Goal: Task Accomplishment & Management: Complete application form

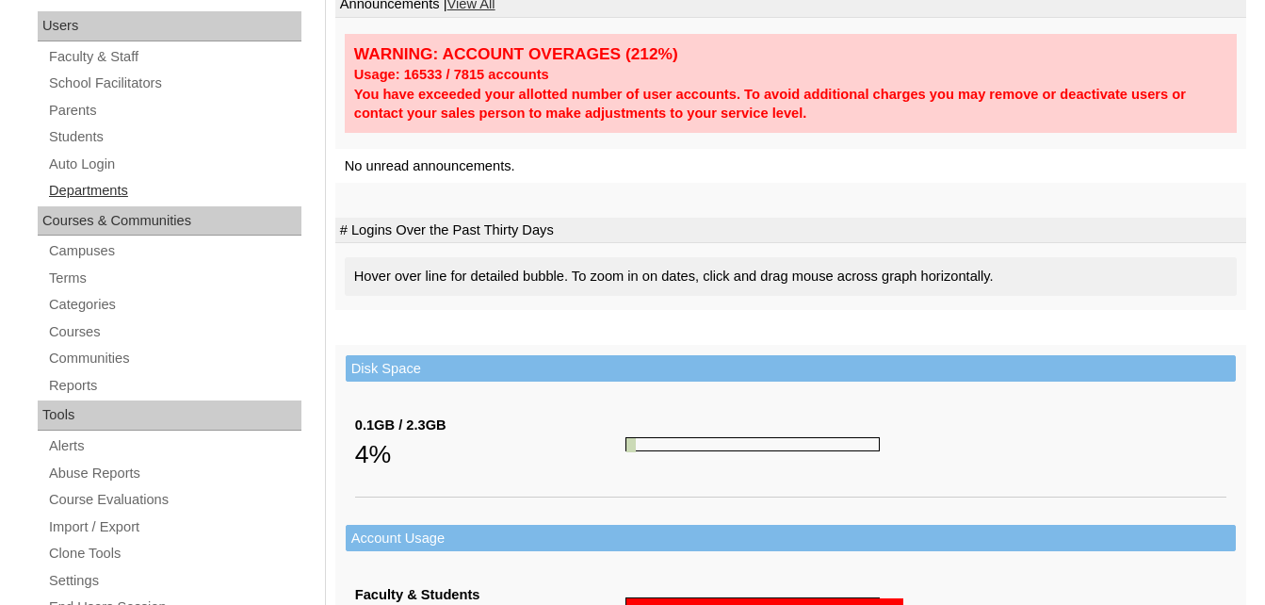
scroll to position [283, 0]
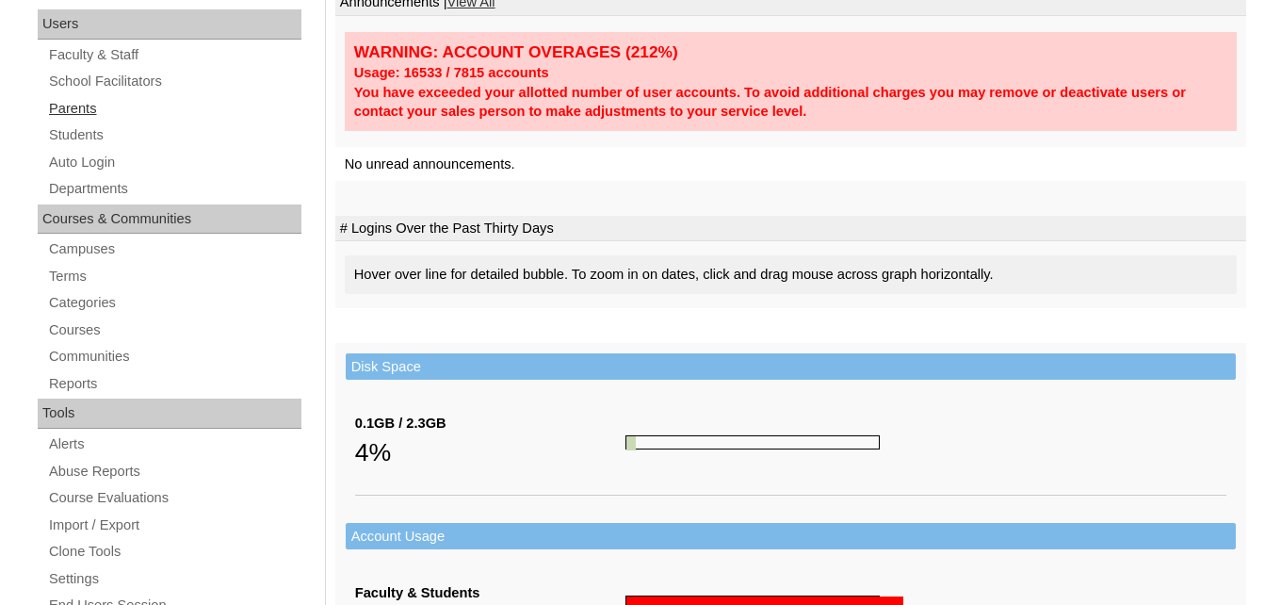
click at [73, 114] on link "Parents" at bounding box center [174, 109] width 254 height 24
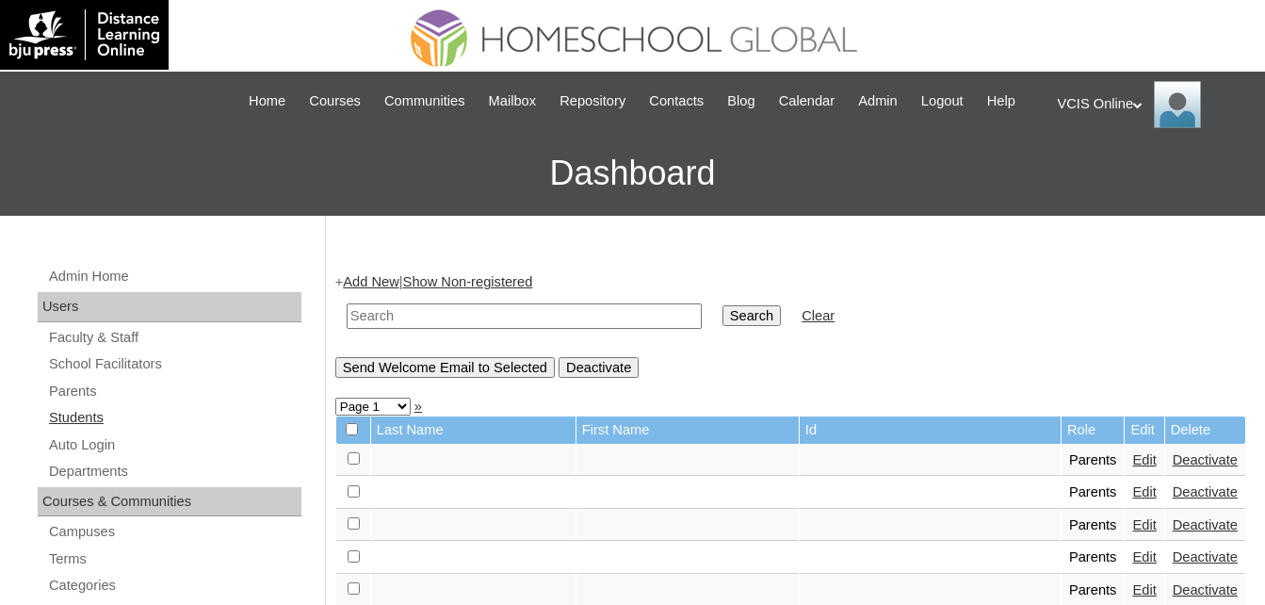
click at [84, 414] on link "Students" at bounding box center [174, 418] width 254 height 24
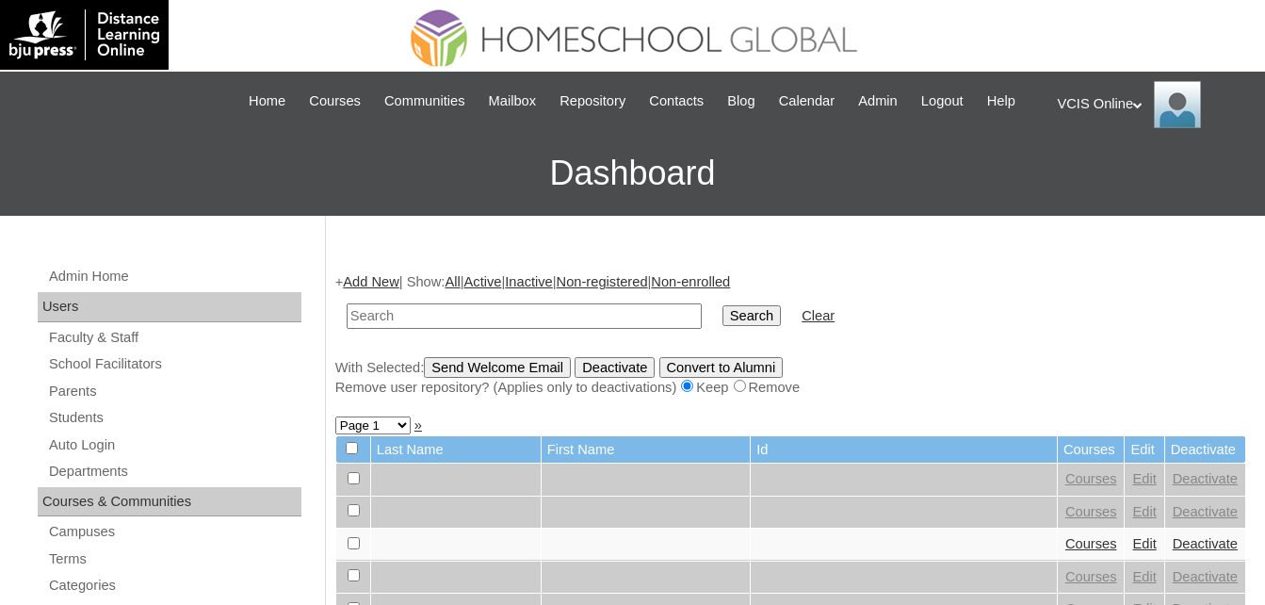
click at [385, 278] on link "Add New" at bounding box center [371, 281] width 56 height 15
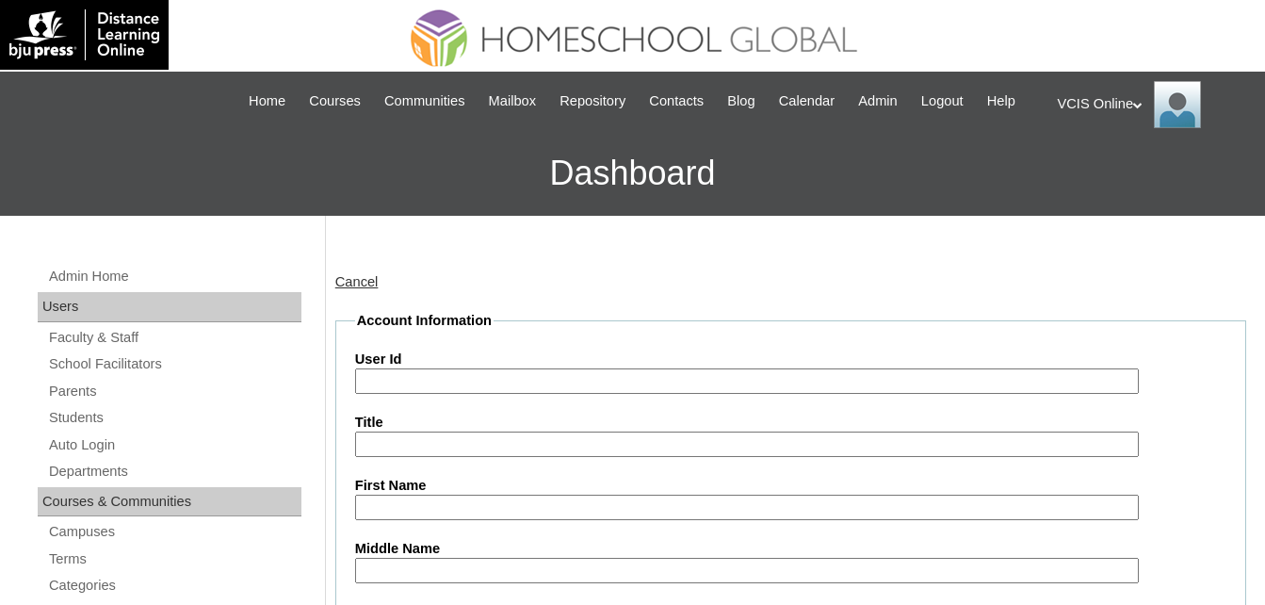
click at [402, 381] on input "User Id" at bounding box center [747, 380] width 785 height 25
paste input "VCIS027-7B-SA2025 yuancarlos.durban2025 kAbYgH"
drag, startPoint x: 482, startPoint y: 380, endPoint x: 761, endPoint y: 398, distance: 279.4
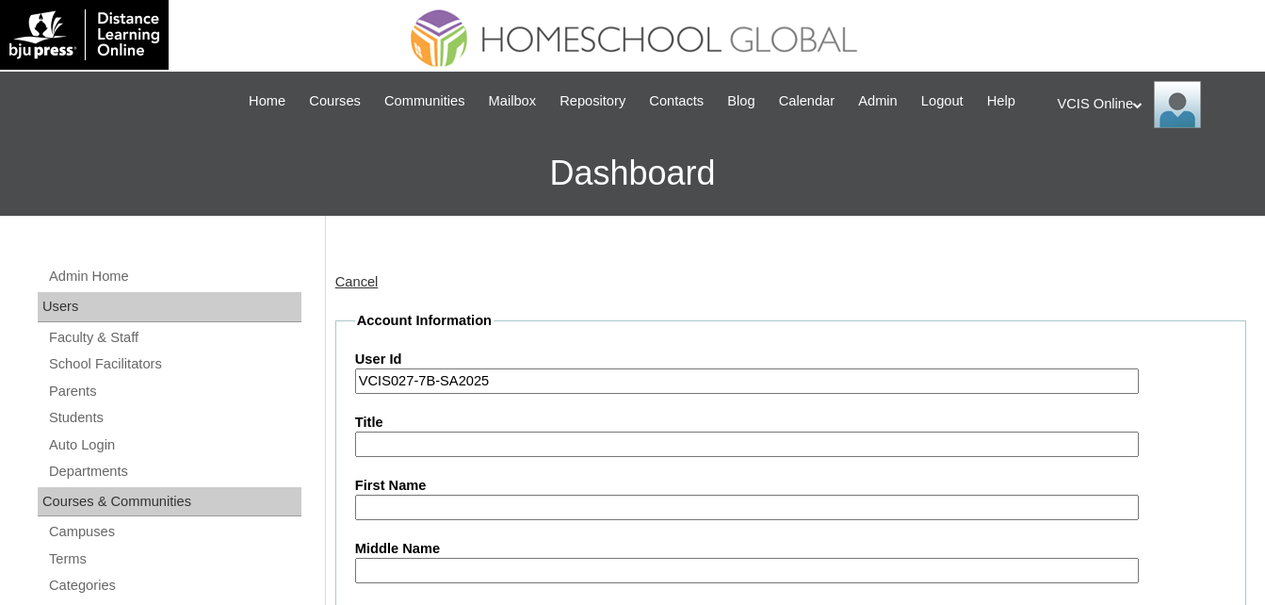
type input "VCIS027-7B-SA2025"
click at [391, 439] on input "Title" at bounding box center [747, 443] width 785 height 25
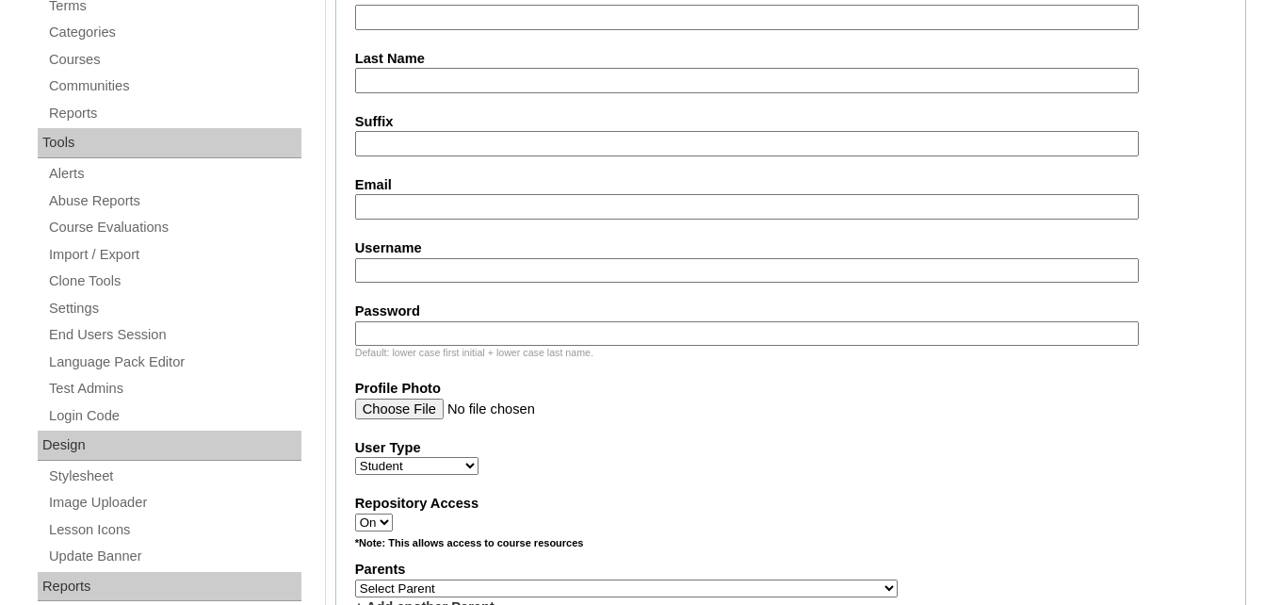
scroll to position [565, 0]
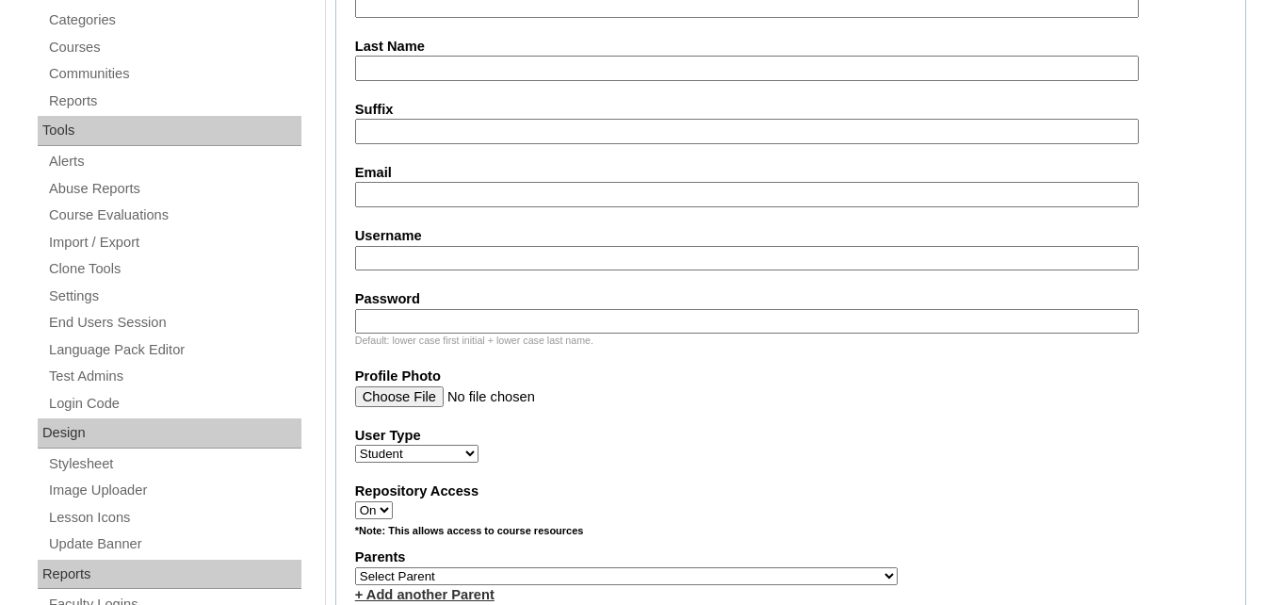
click at [385, 255] on input "Username" at bounding box center [747, 258] width 785 height 25
paste input "yuancarlos.durban2025 kAbYgH"
drag, startPoint x: 385, startPoint y: 264, endPoint x: 253, endPoint y: 256, distance: 132.1
drag, startPoint x: 504, startPoint y: 256, endPoint x: 644, endPoint y: 279, distance: 142.2
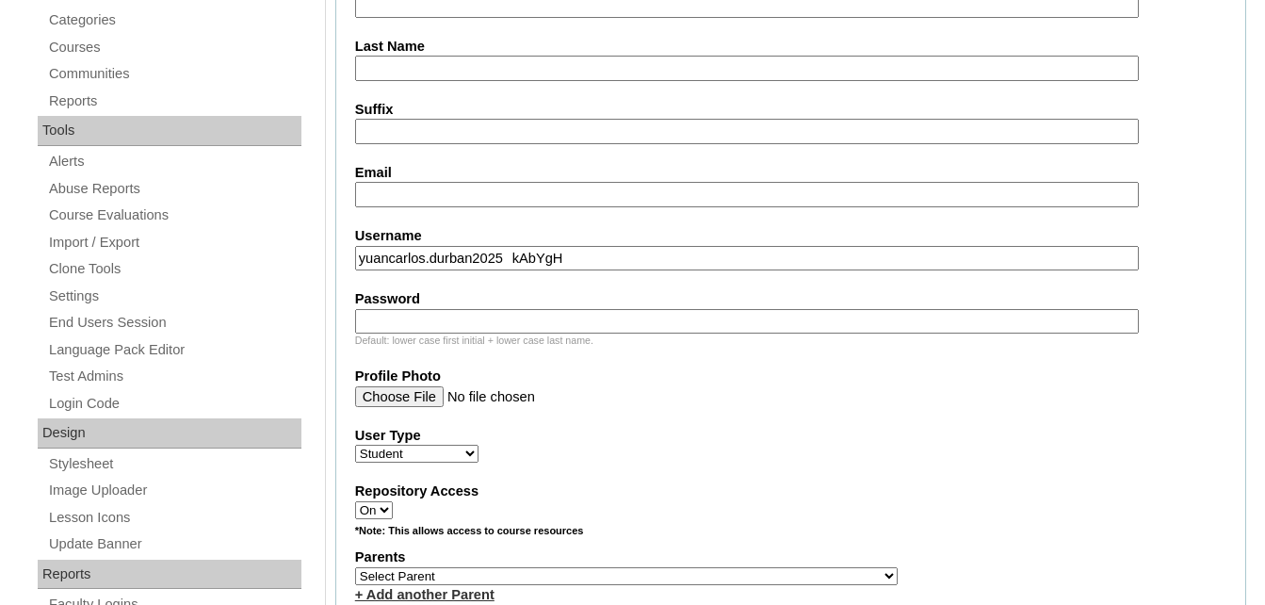
click at [642, 281] on fieldset "Account Information User Id VCIS027-7B-SA2025 Title First Name Middle Name Last…" at bounding box center [790, 507] width 911 height 1523
type input "yuancarlos.durban2025"
click at [473, 322] on input "Password" at bounding box center [747, 321] width 785 height 25
paste input "kAbYgH"
drag, startPoint x: 387, startPoint y: 323, endPoint x: 241, endPoint y: 323, distance: 146.0
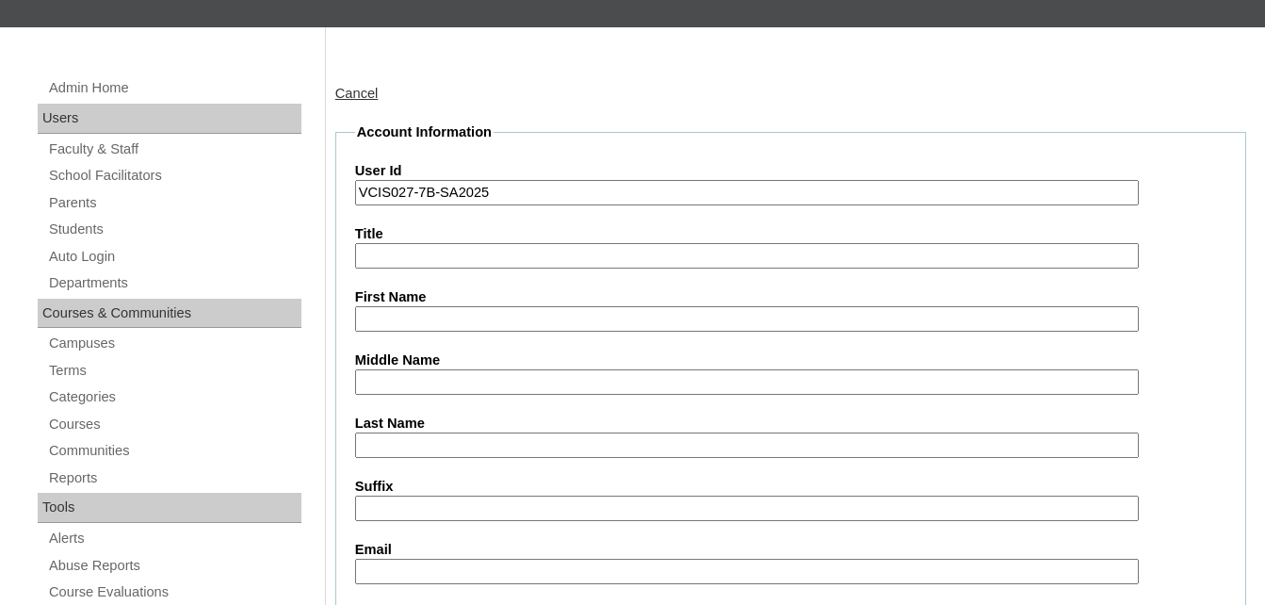
scroll to position [283, 0]
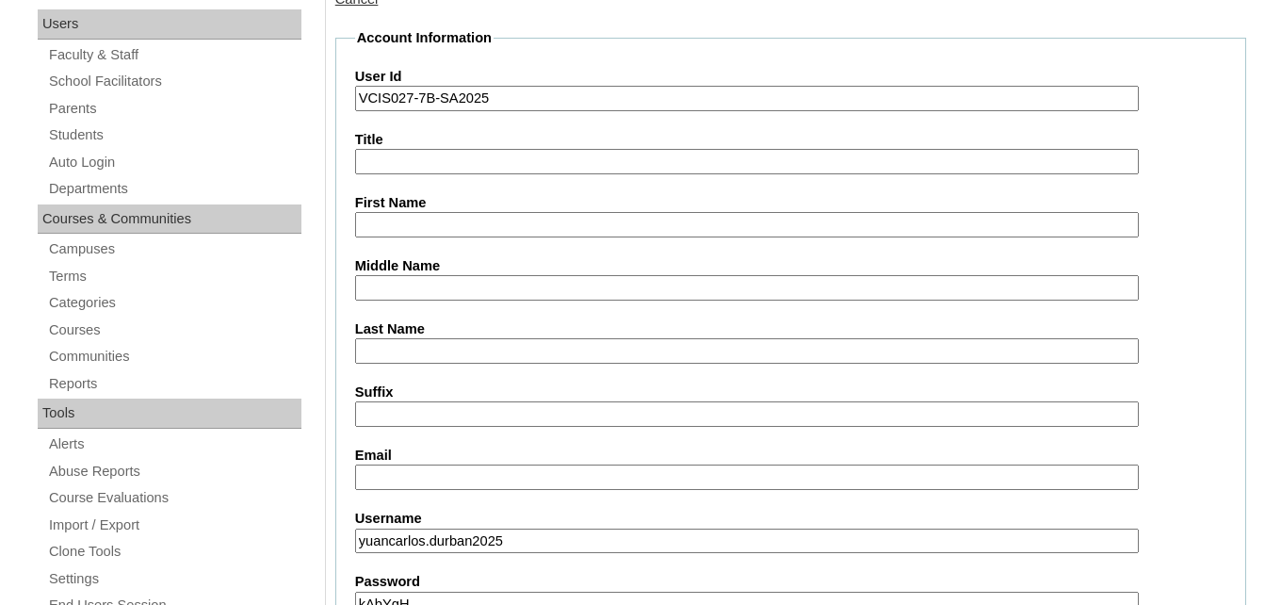
type input "kAbYgH"
click at [414, 233] on input "First Name" at bounding box center [747, 224] width 785 height 25
type input "Yuan carlos"
click at [399, 351] on input "Last Name" at bounding box center [747, 350] width 785 height 25
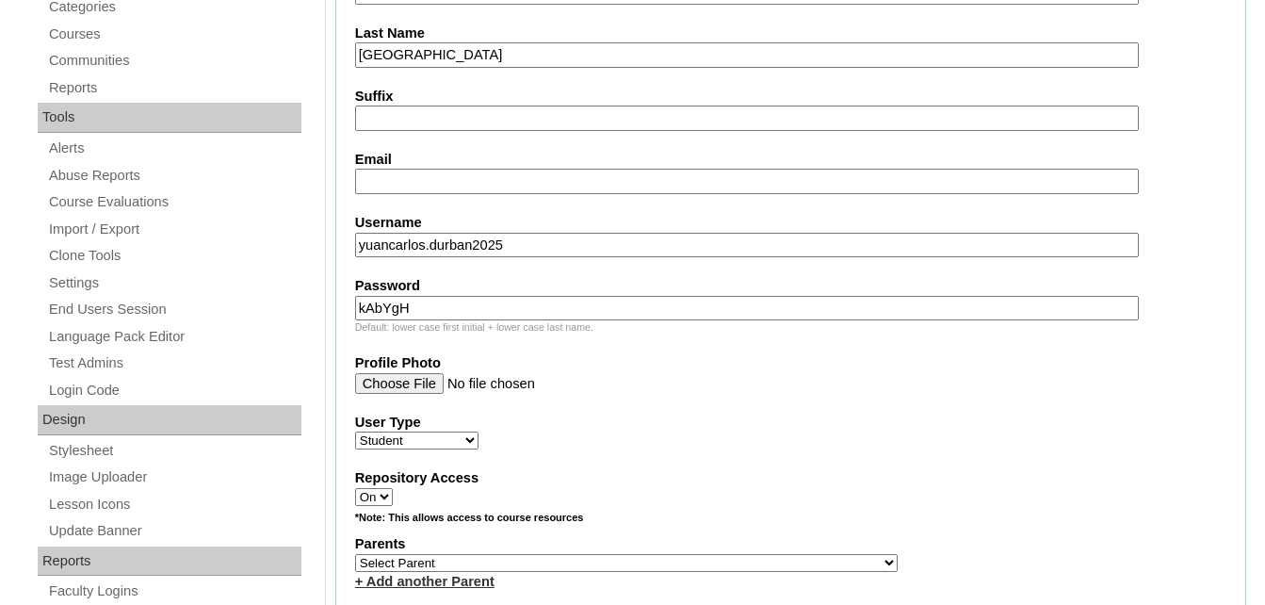
scroll to position [659, 0]
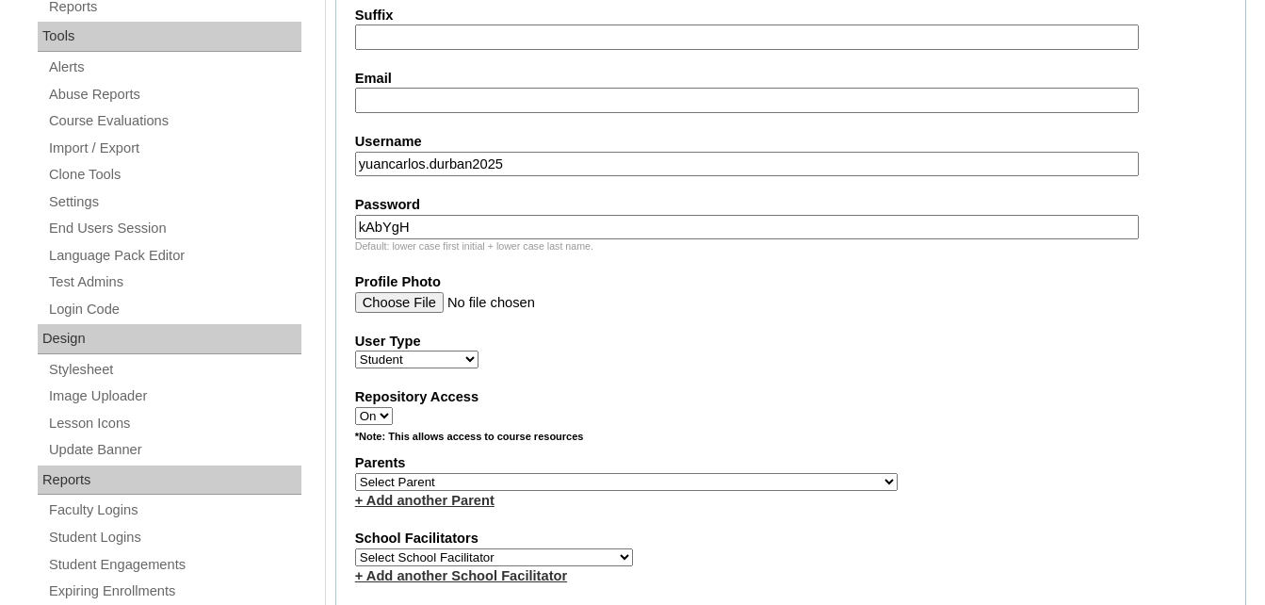
type input "Durban"
click at [403, 351] on select "Faculty Staff Student Parents School Facilitators" at bounding box center [416, 359] width 123 height 18
click at [355, 350] on select "Faculty Staff Student Parents School Facilitators" at bounding box center [416, 359] width 123 height 18
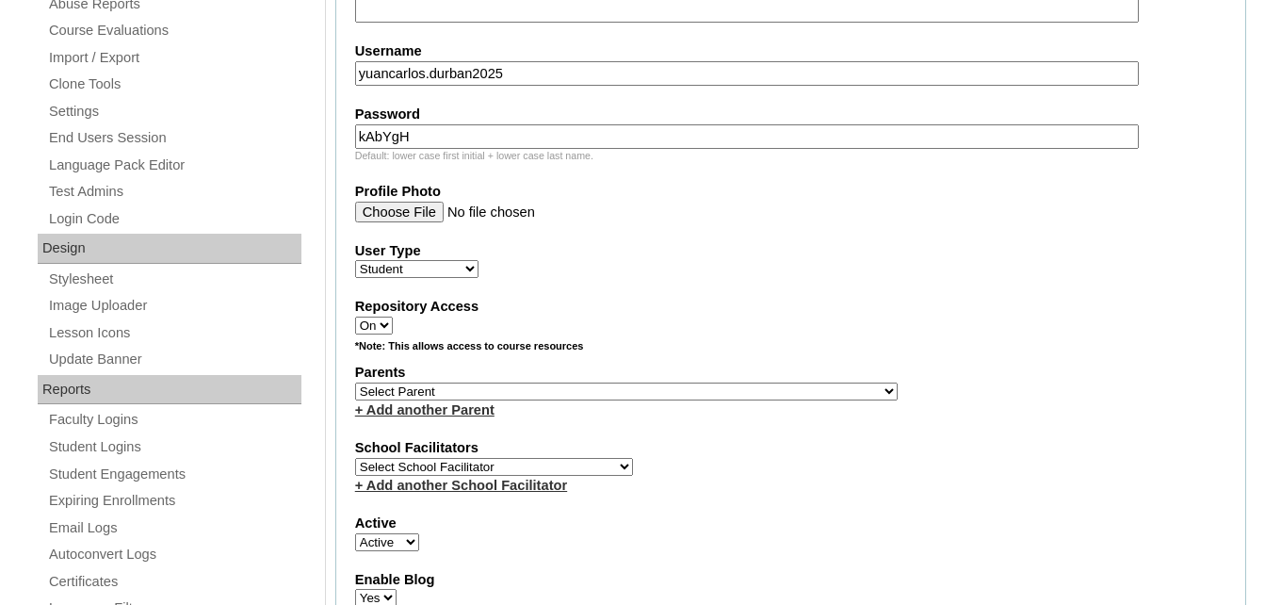
scroll to position [942, 0]
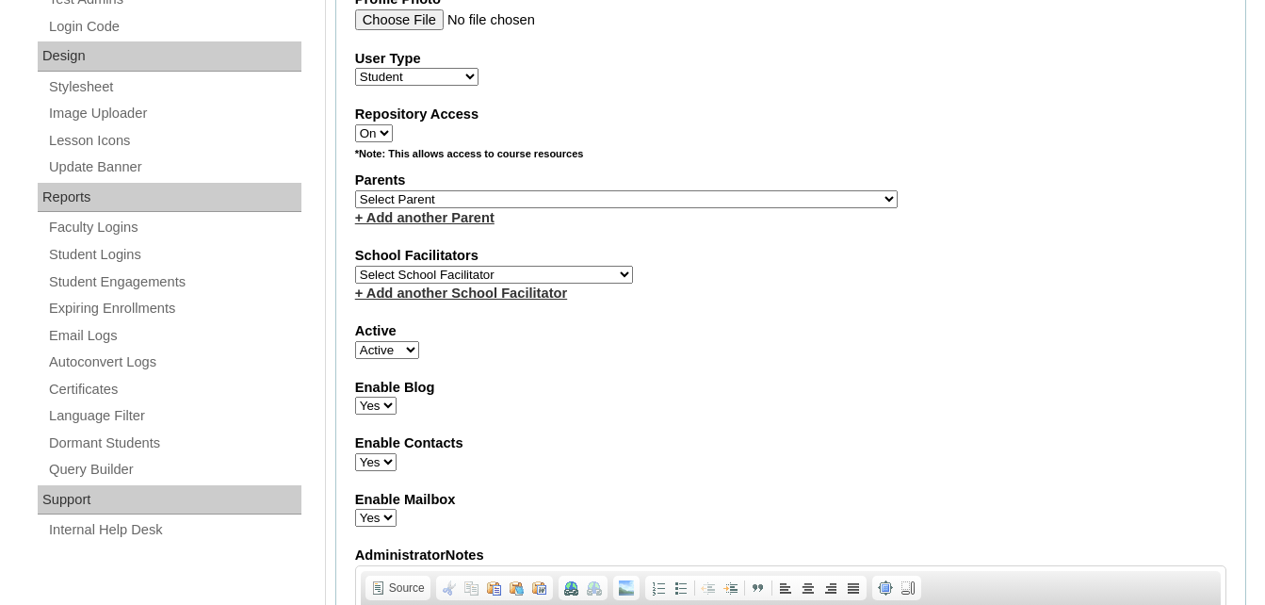
click at [377, 195] on select "Select Parent , , , , , , , , , , , , , , , , , , , , , , , , , , , , , , , , ,…" at bounding box center [626, 199] width 543 height 18
select select "43650"
click at [355, 190] on select "Select Parent , , , , , , , , , , , , , , , , , , , , , , , , , , , , , , , , ,…" at bounding box center [626, 199] width 543 height 18
click at [451, 269] on select "Select School Facilitator Norman Añain Ruffa Abadijas Mary Abella Gloryfe Abion…" at bounding box center [494, 275] width 278 height 18
select select "42180"
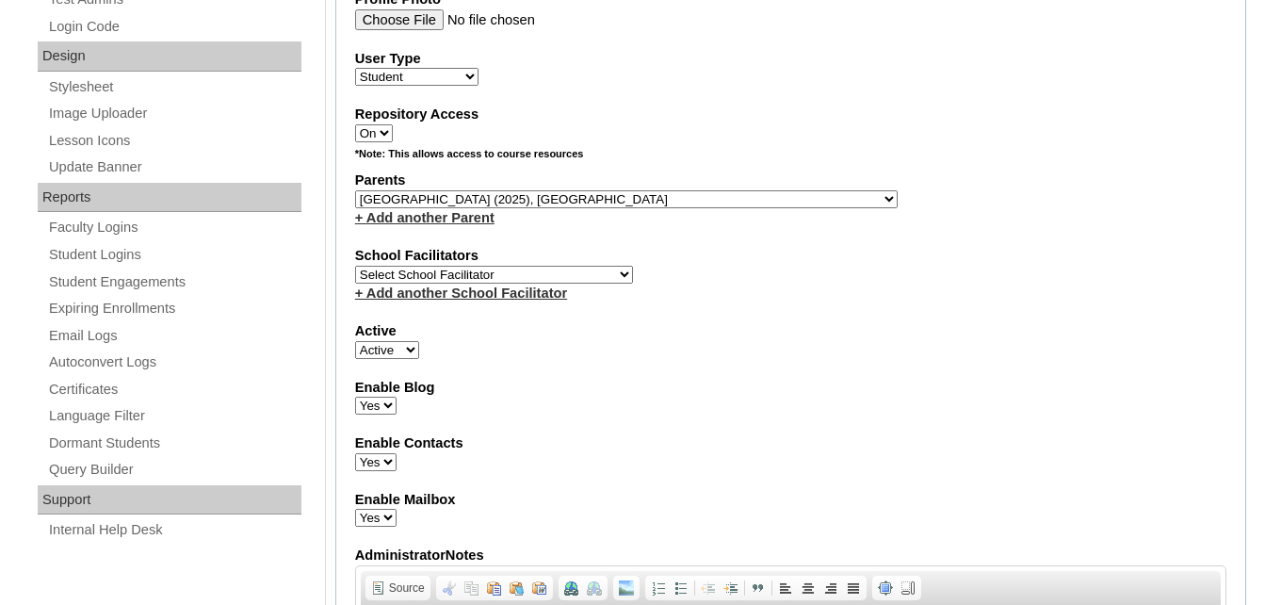
click at [355, 266] on select "Select School Facilitator Norman Añain Ruffa Abadijas Mary Abella Gloryfe Abion…" at bounding box center [494, 275] width 278 height 18
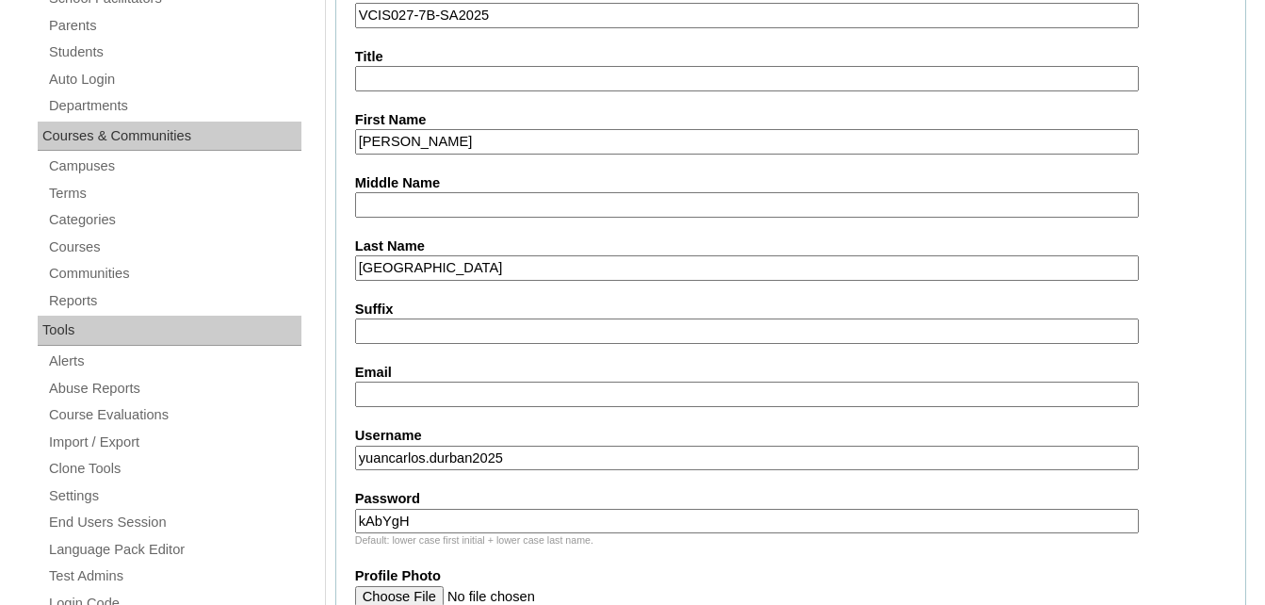
scroll to position [471, 0]
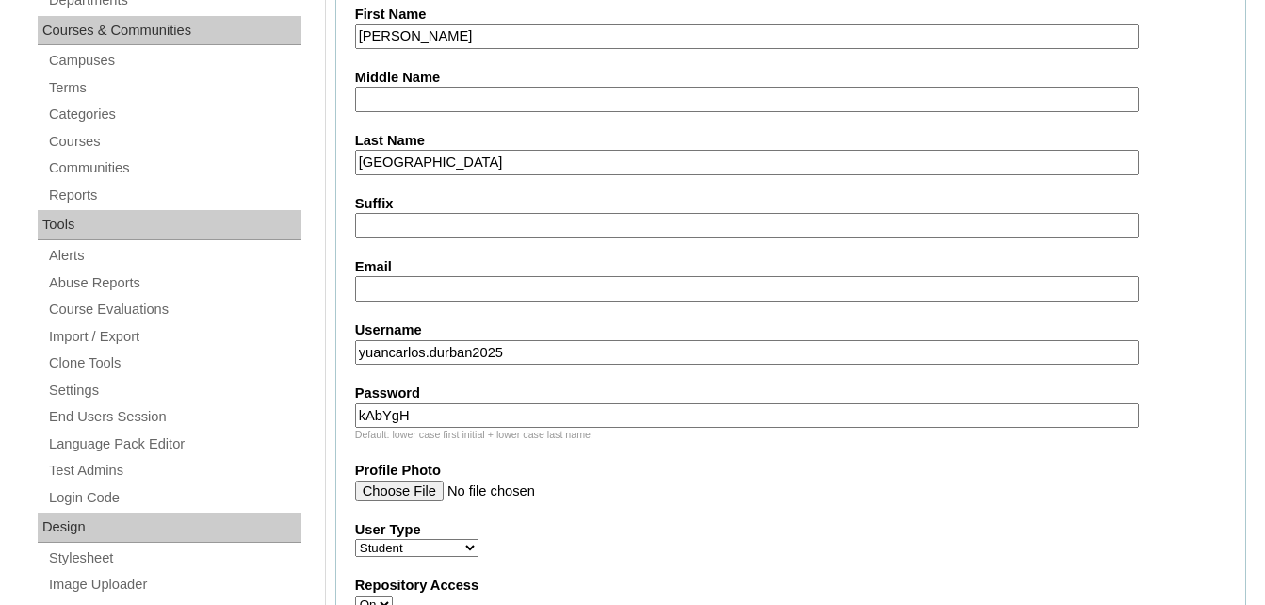
click at [397, 298] on input "Email" at bounding box center [747, 288] width 785 height 25
paste input "ycdurban.student@vcis.edu.ph"
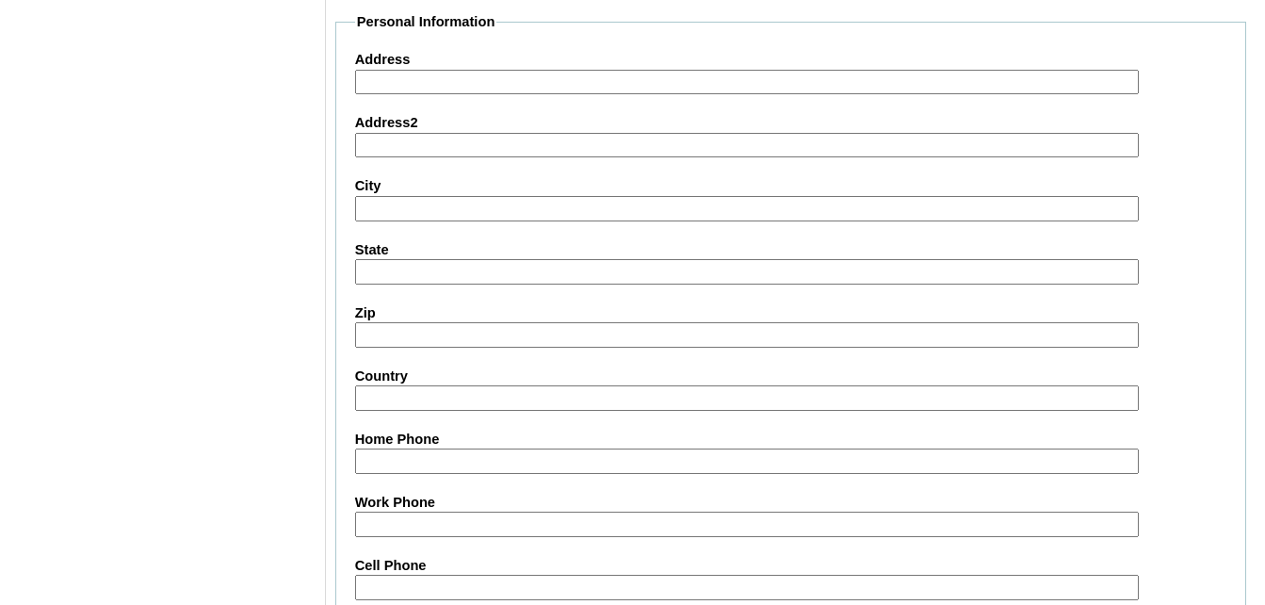
scroll to position [2072, 0]
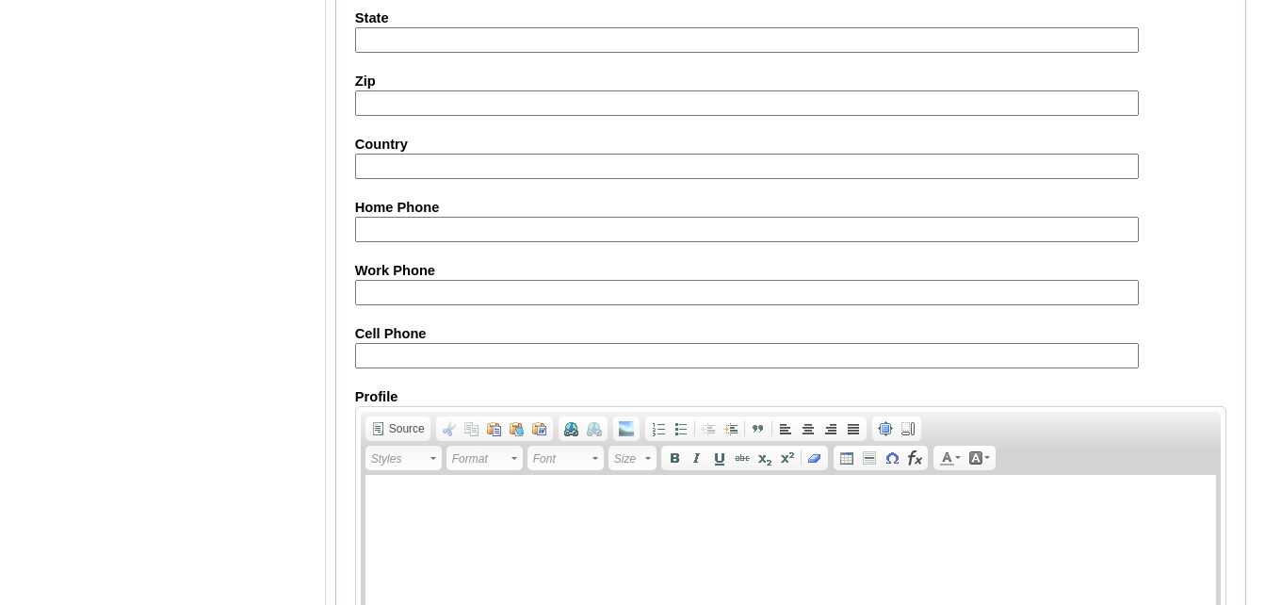
type input "ycdurban.student@vcis.edu.ph"
click at [385, 353] on input "Cell Phone" at bounding box center [747, 355] width 785 height 25
paste input "971561160680"
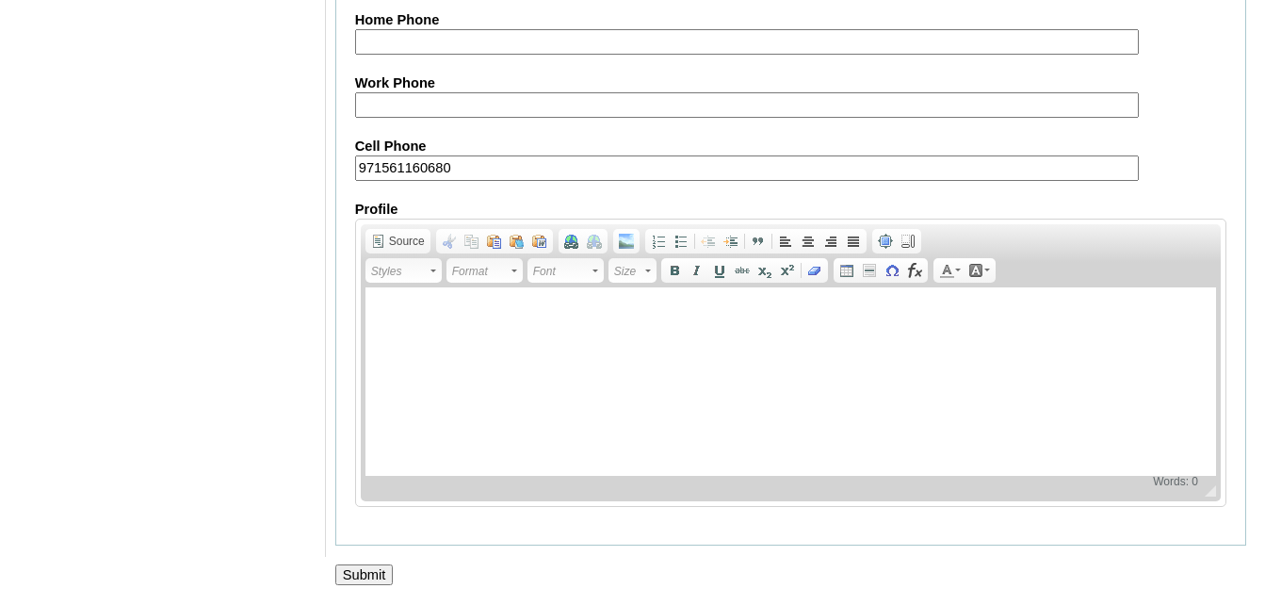
scroll to position [2262, 0]
type input "971561160680"
click at [355, 583] on input "Submit" at bounding box center [364, 574] width 58 height 21
click at [367, 578] on input "Submit" at bounding box center [364, 574] width 58 height 21
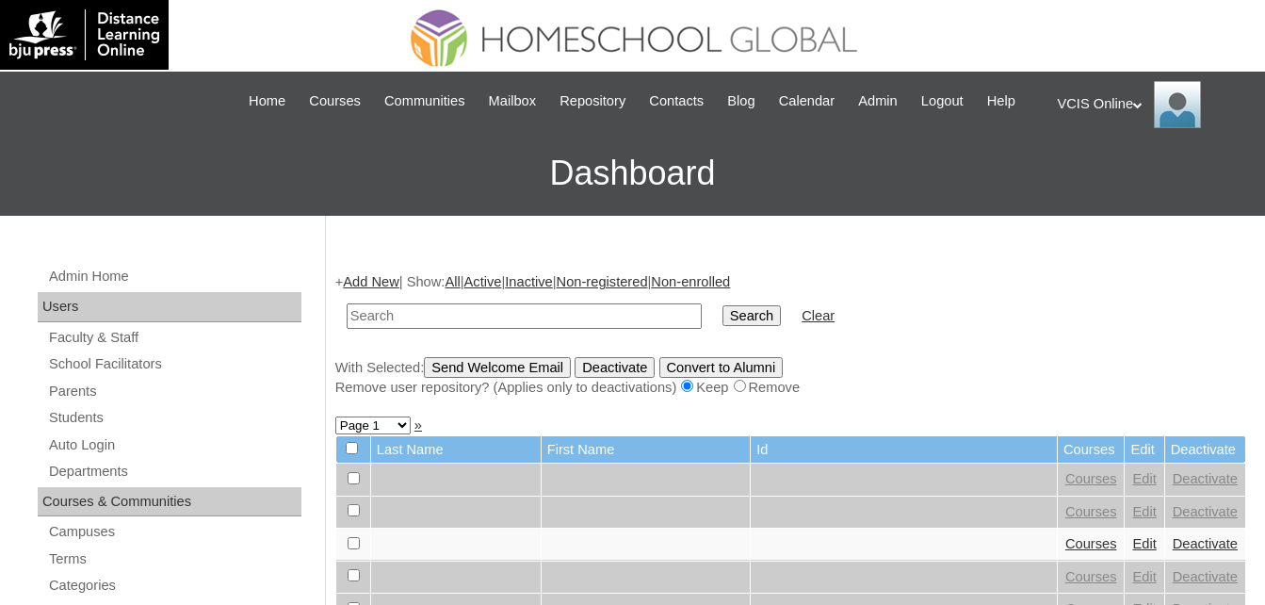
click at [515, 319] on input "text" at bounding box center [524, 315] width 355 height 25
type input "VCIS027-7B-SA2025"
click at [722, 305] on input "Search" at bounding box center [751, 315] width 58 height 21
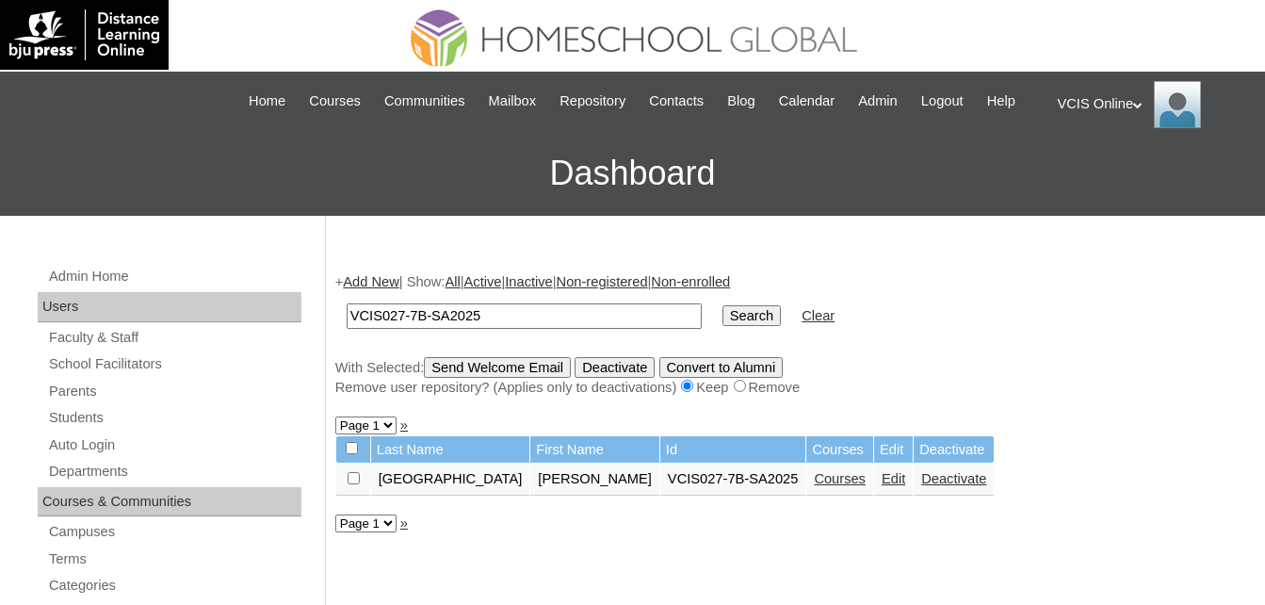
click at [814, 484] on link "Courses" at bounding box center [840, 478] width 52 height 15
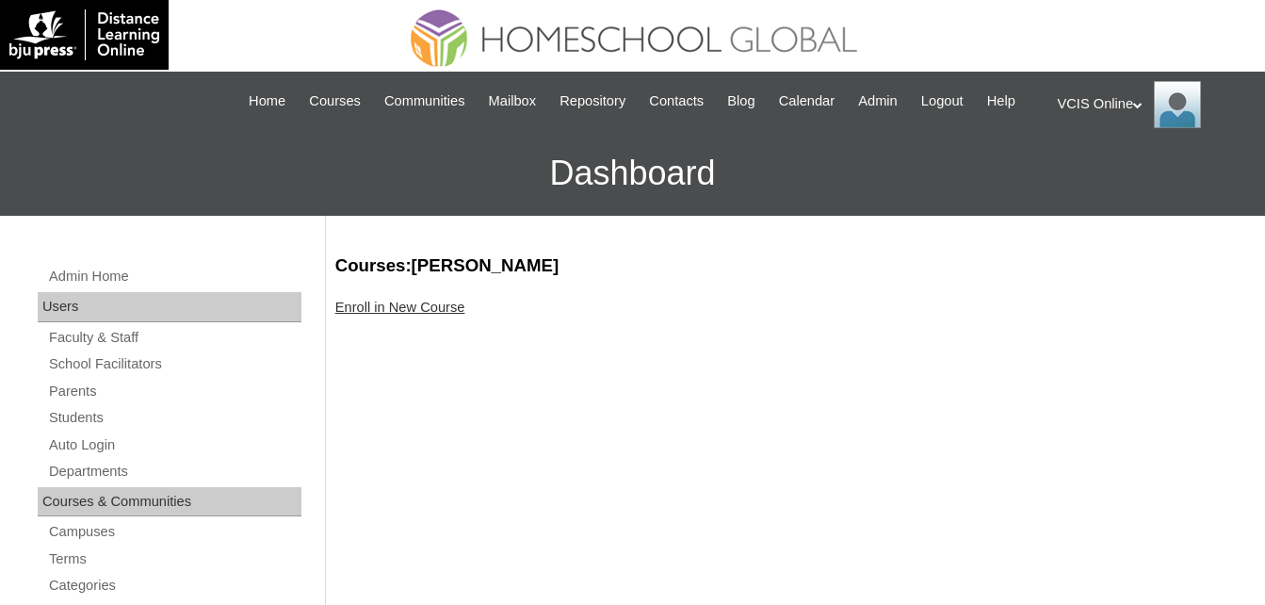
click at [462, 306] on div "Enroll in New Course" at bounding box center [790, 308] width 911 height 20
click at [380, 300] on link "Enroll in New Course" at bounding box center [400, 307] width 130 height 15
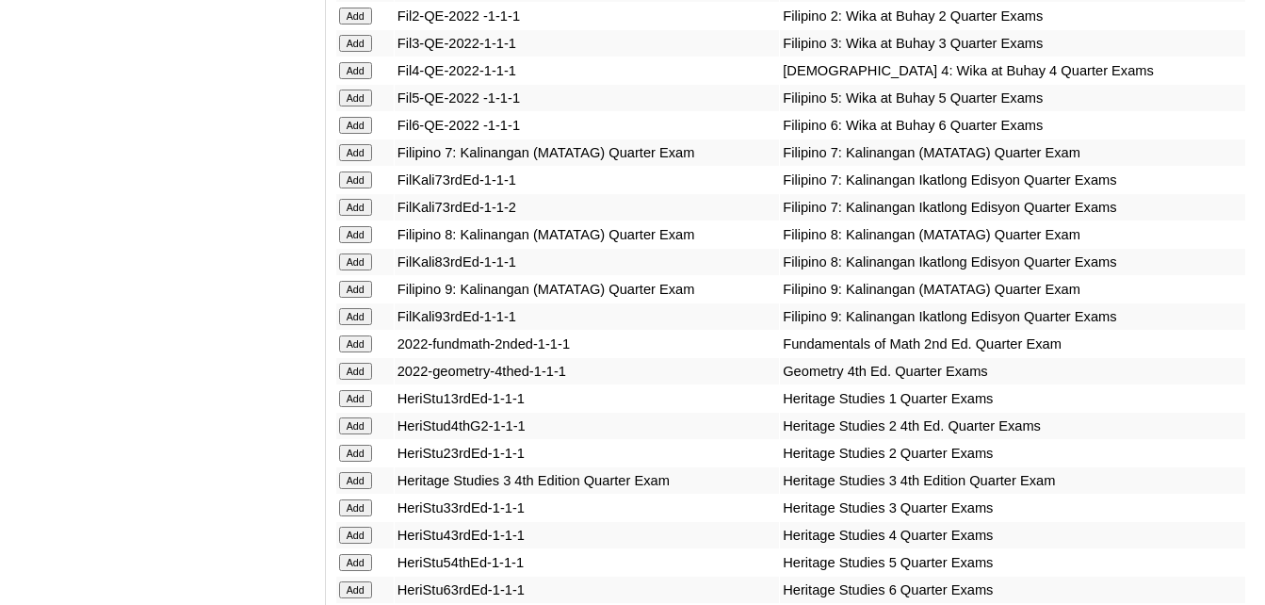
scroll to position [6037, 0]
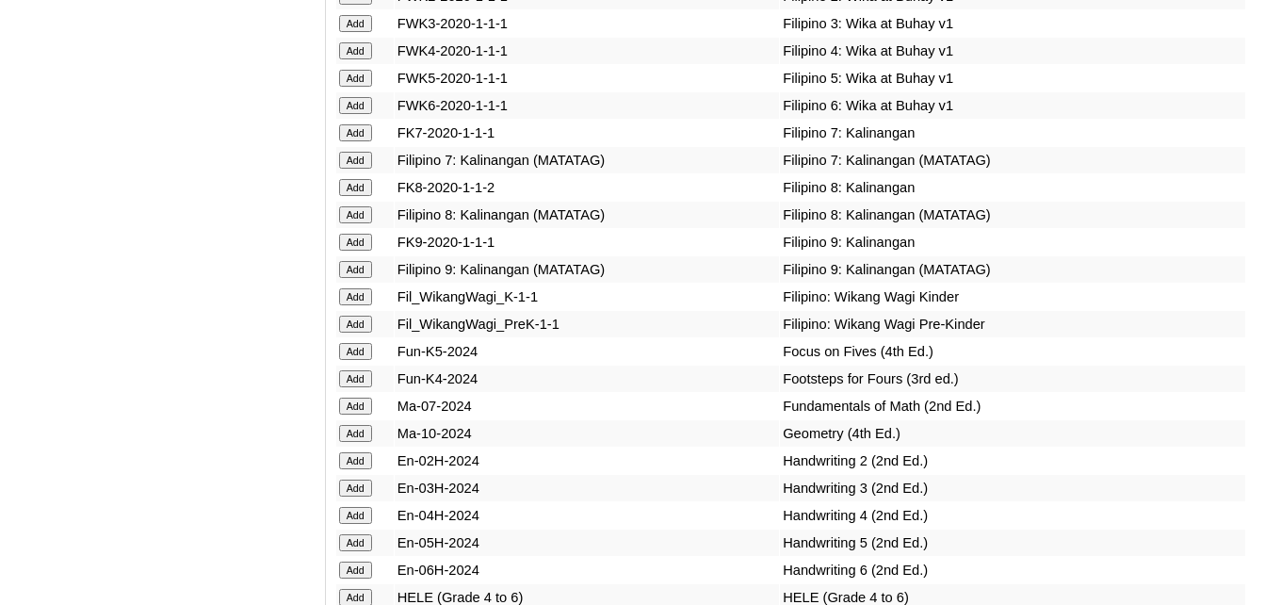
click at [356, 397] on input "Add" at bounding box center [355, 405] width 33 height 17
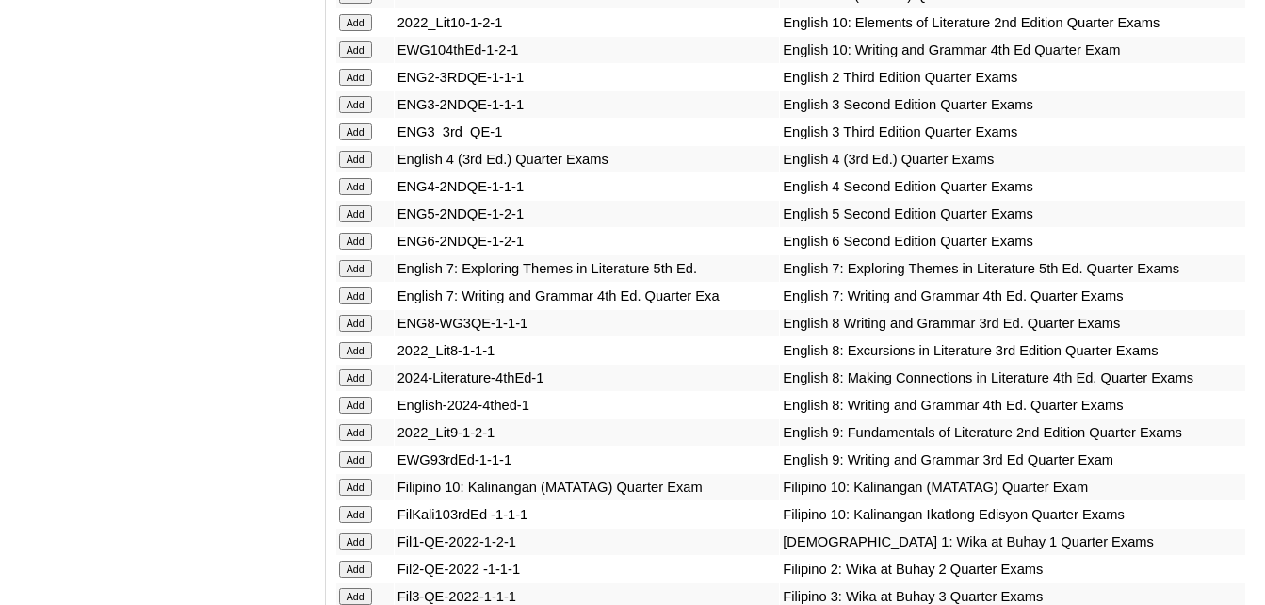
scroll to position [5436, 0]
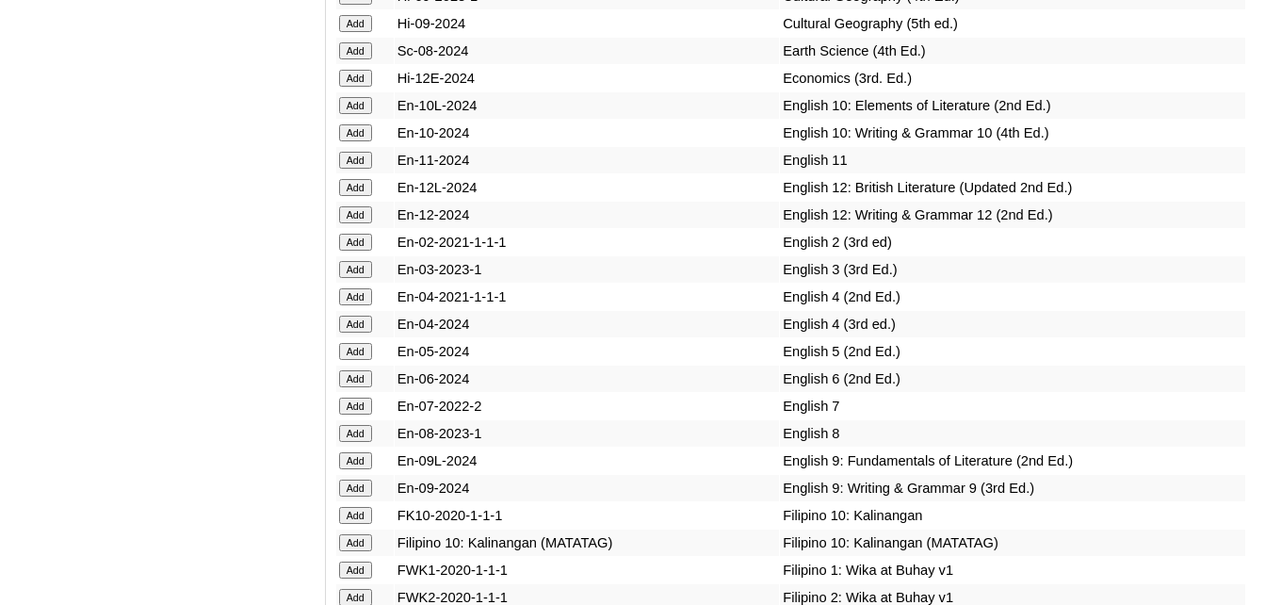
click at [348, 397] on input "Add" at bounding box center [355, 405] width 33 height 17
click at [339, 397] on input "Add" at bounding box center [355, 405] width 33 height 17
click at [365, 397] on input "Add" at bounding box center [355, 405] width 33 height 17
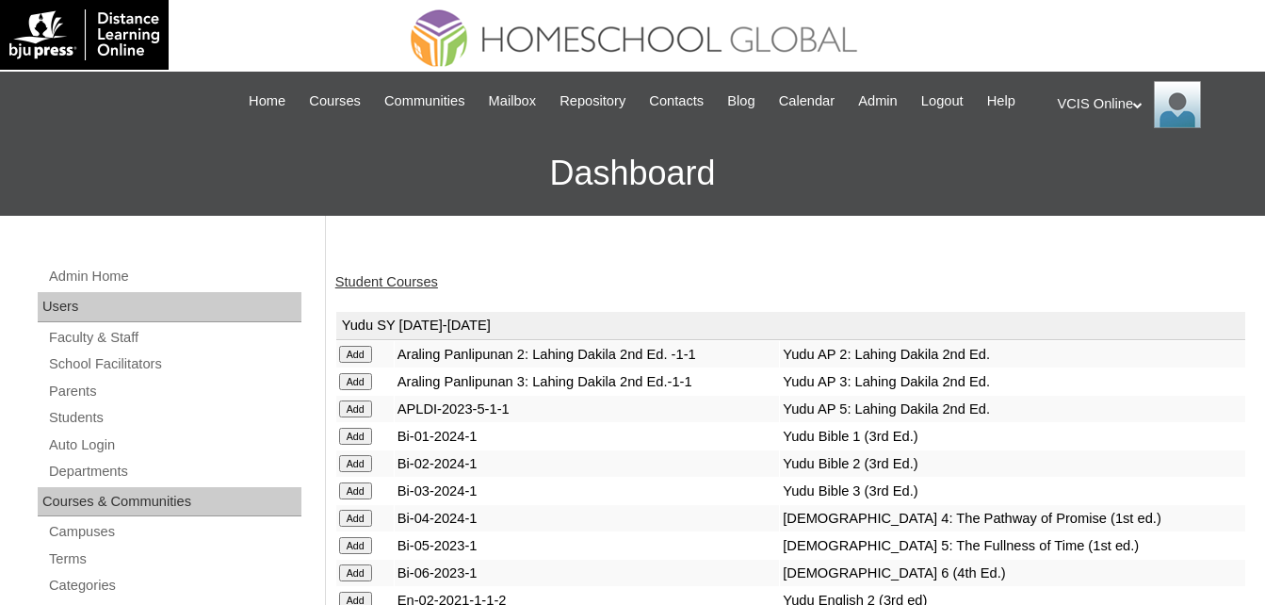
click at [400, 281] on link "Student Courses" at bounding box center [386, 281] width 103 height 15
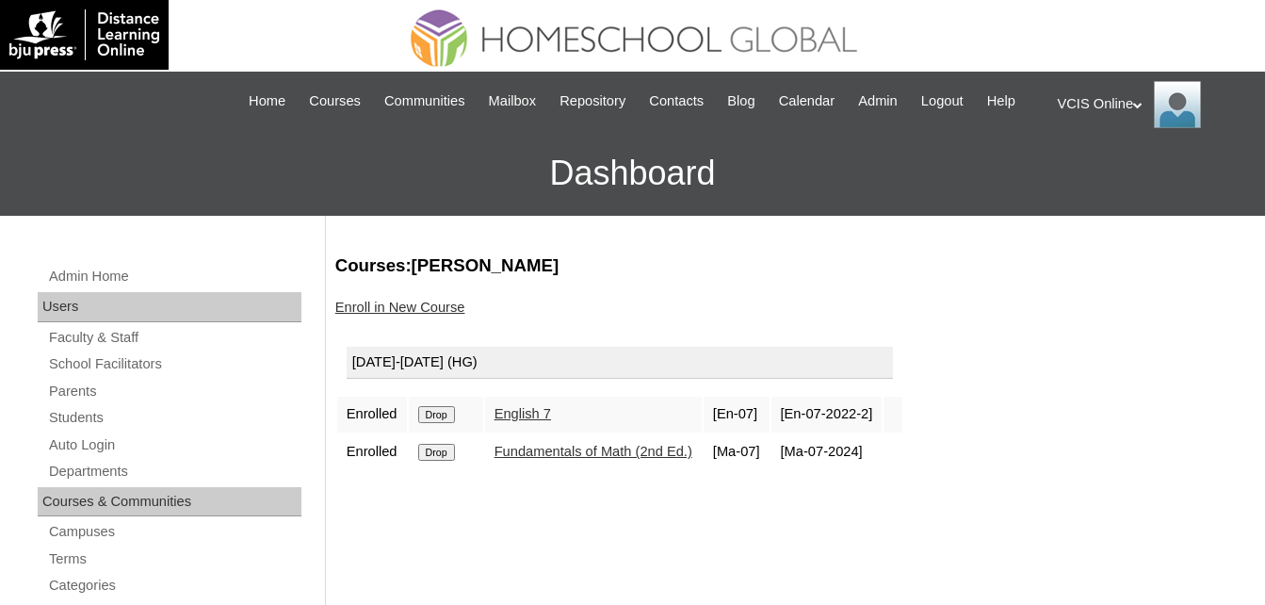
click at [412, 309] on link "Enroll in New Course" at bounding box center [400, 307] width 130 height 15
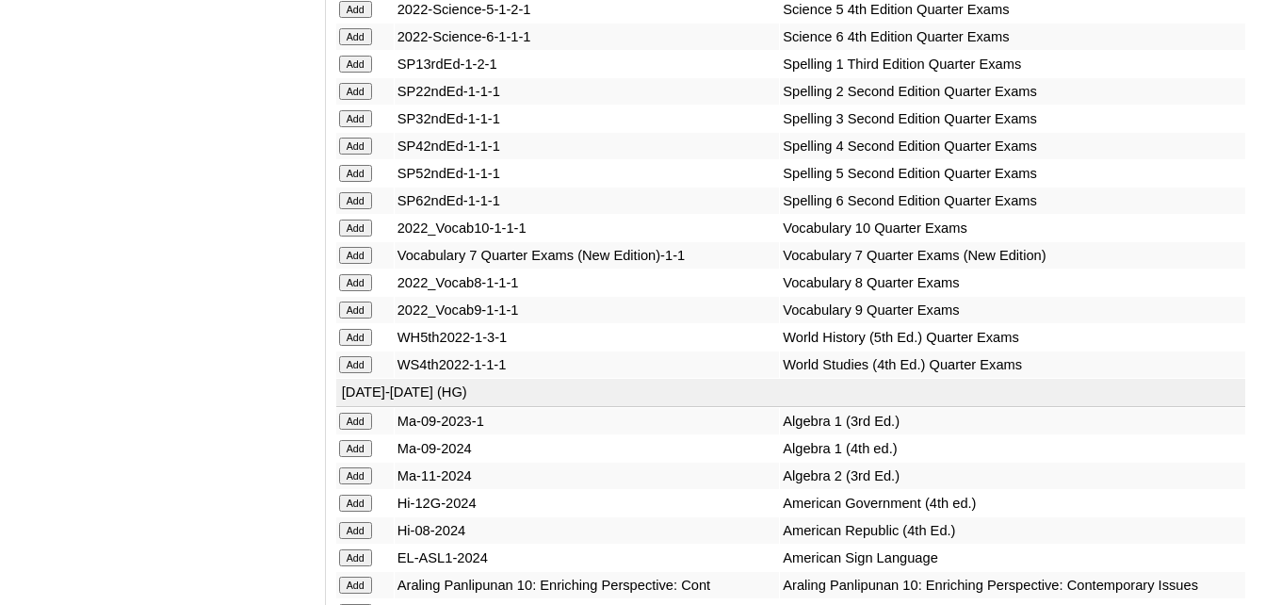
scroll to position [7894, 0]
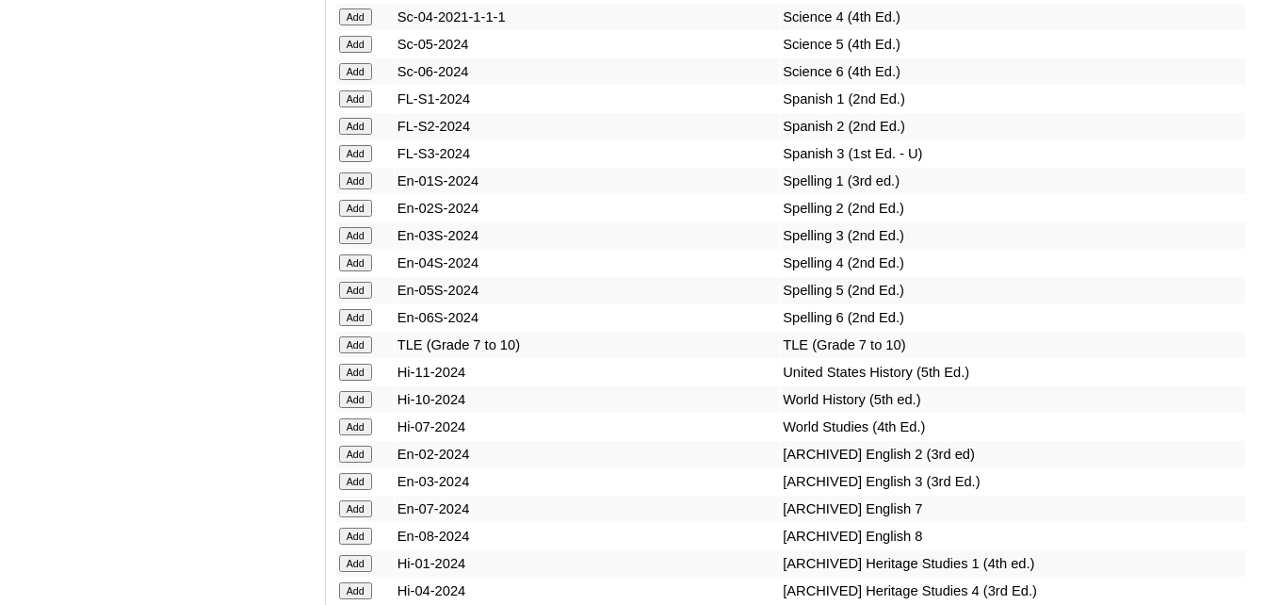
click at [345, 418] on input "Add" at bounding box center [355, 426] width 33 height 17
